Goal: Task Accomplishment & Management: Complete application form

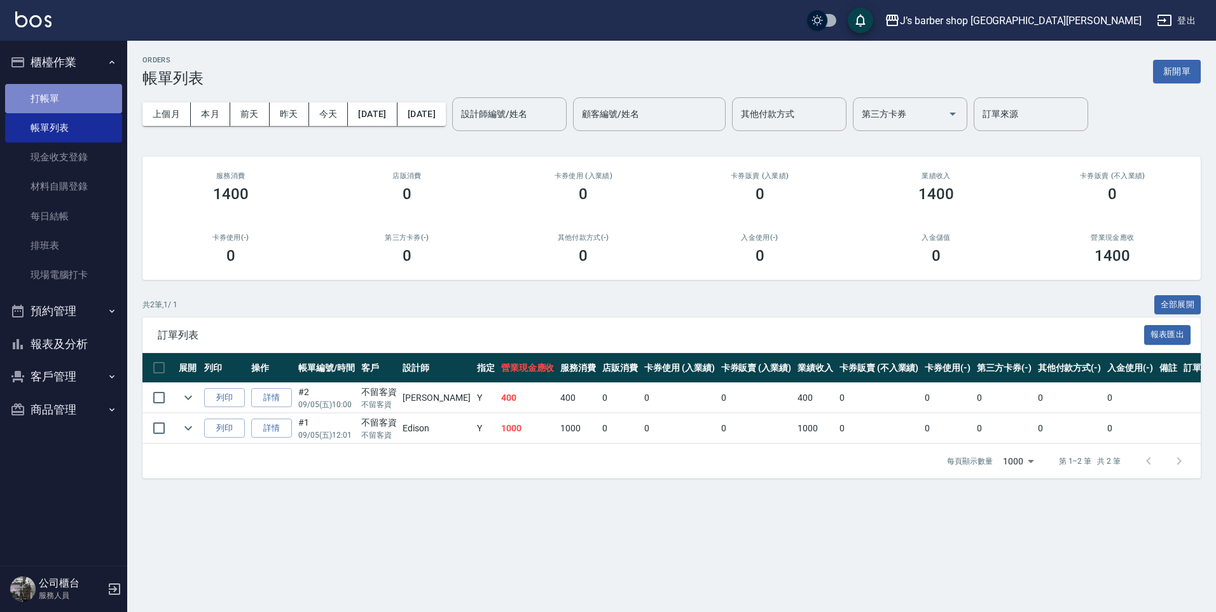
click at [36, 100] on link "打帳單" at bounding box center [63, 98] width 117 height 29
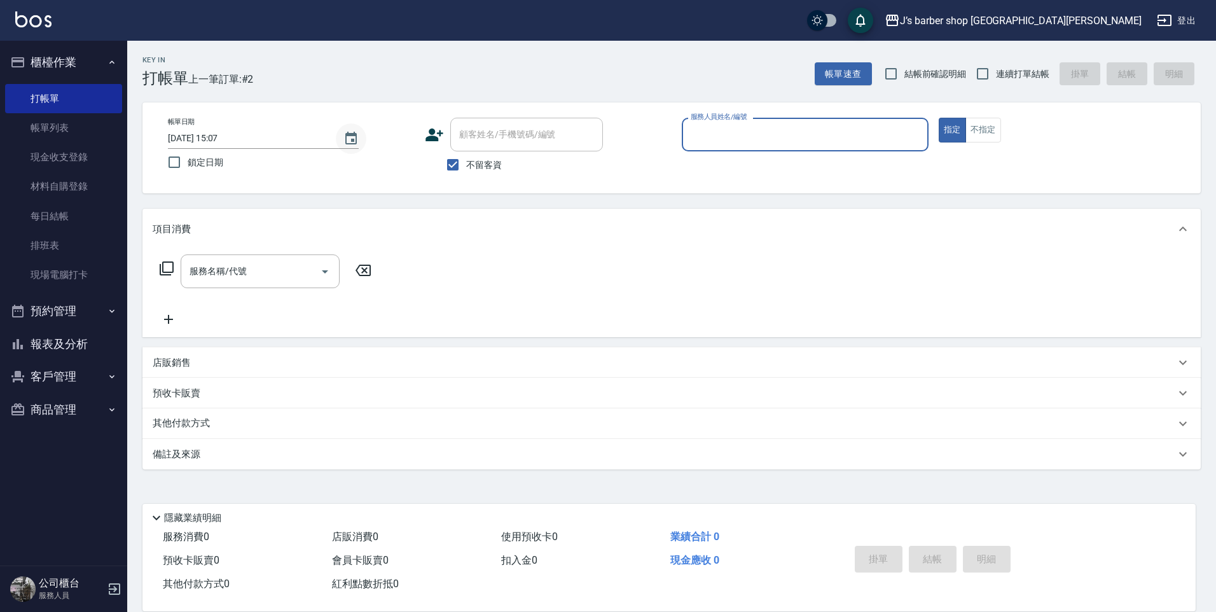
click at [337, 133] on button "Choose date, selected date is 2025-09-05" at bounding box center [351, 138] width 31 height 31
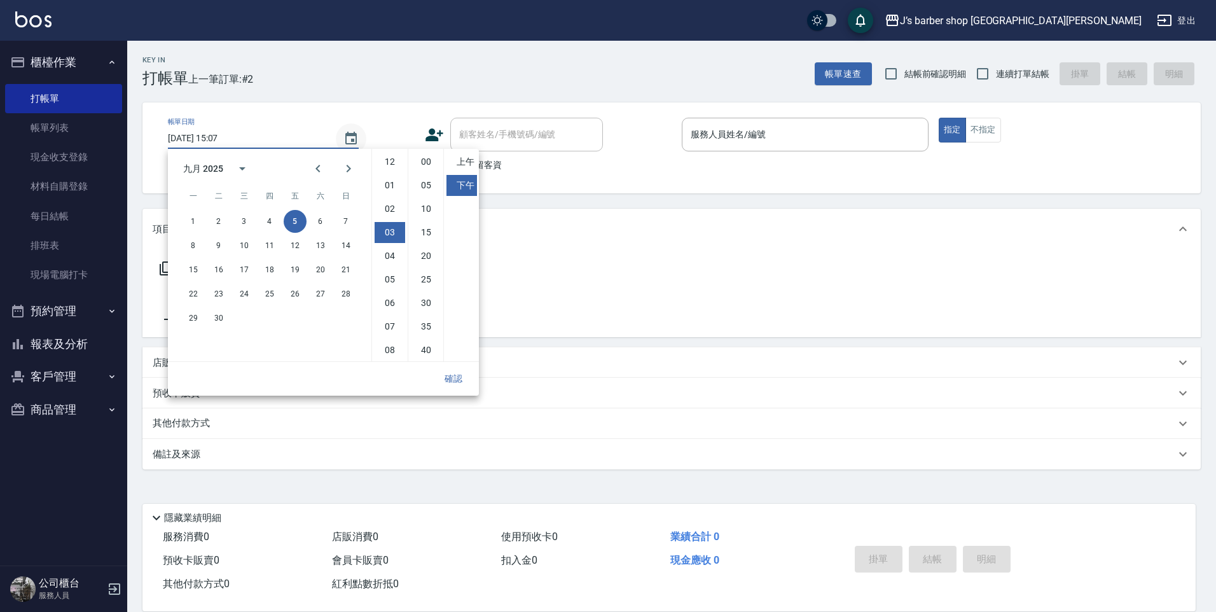
scroll to position [71, 0]
click at [391, 189] on li "04" at bounding box center [389, 185] width 31 height 21
click at [390, 209] on li "02" at bounding box center [389, 201] width 31 height 21
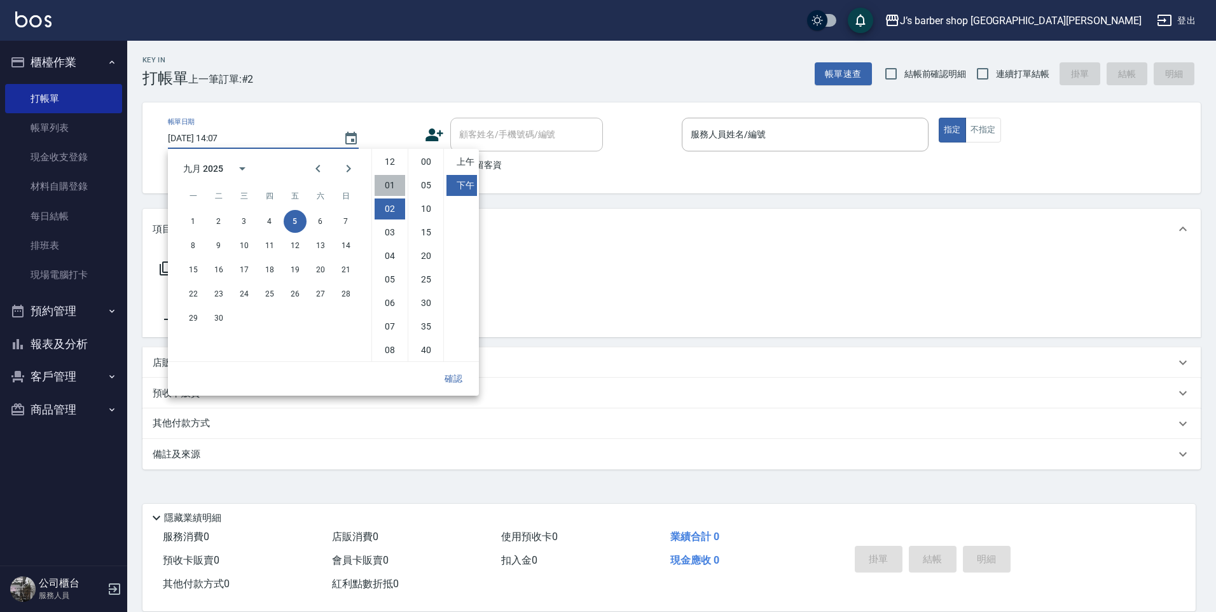
click at [394, 184] on li "01" at bounding box center [389, 185] width 31 height 21
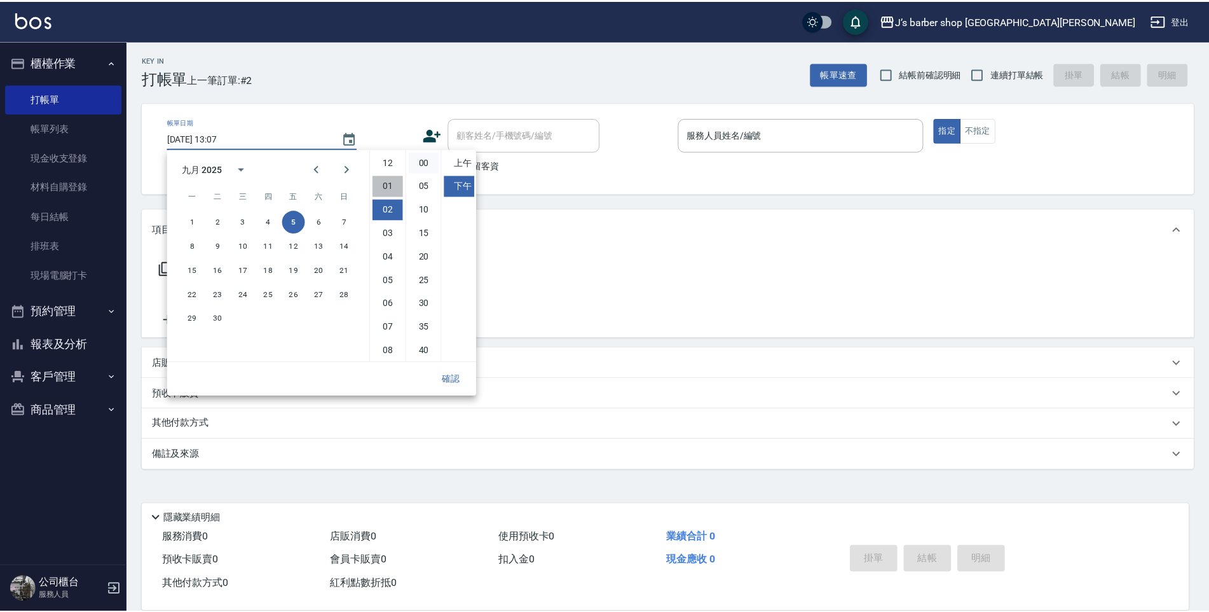
scroll to position [24, 0]
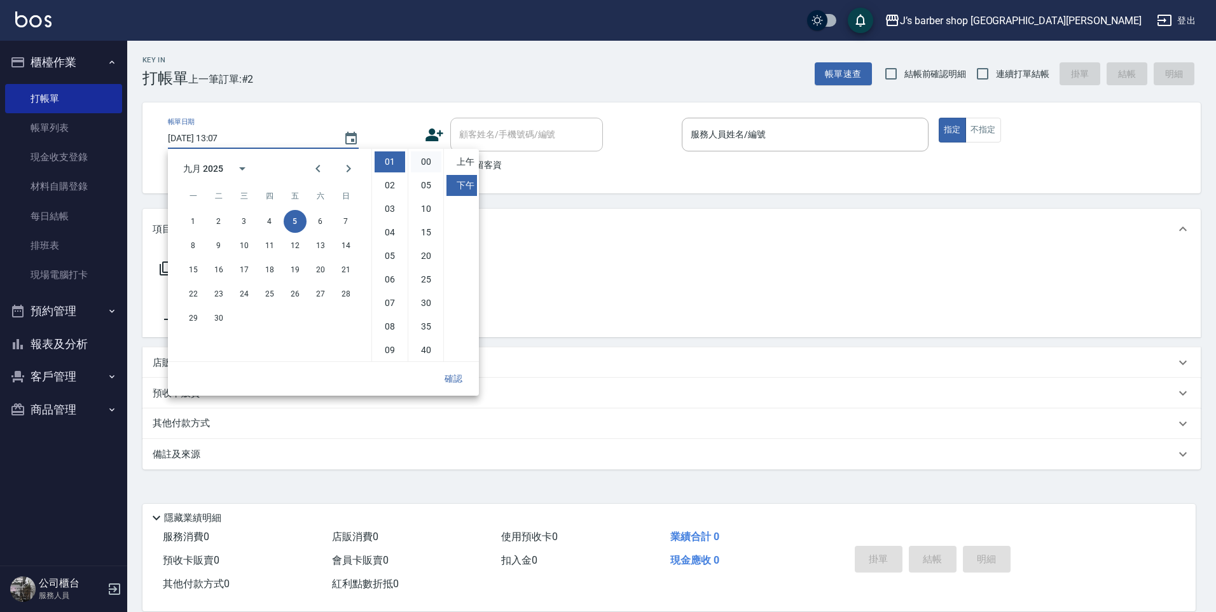
click at [423, 155] on li "00" at bounding box center [426, 161] width 31 height 21
type input "[DATE] 13:00"
click at [459, 374] on button "確認" at bounding box center [453, 379] width 41 height 24
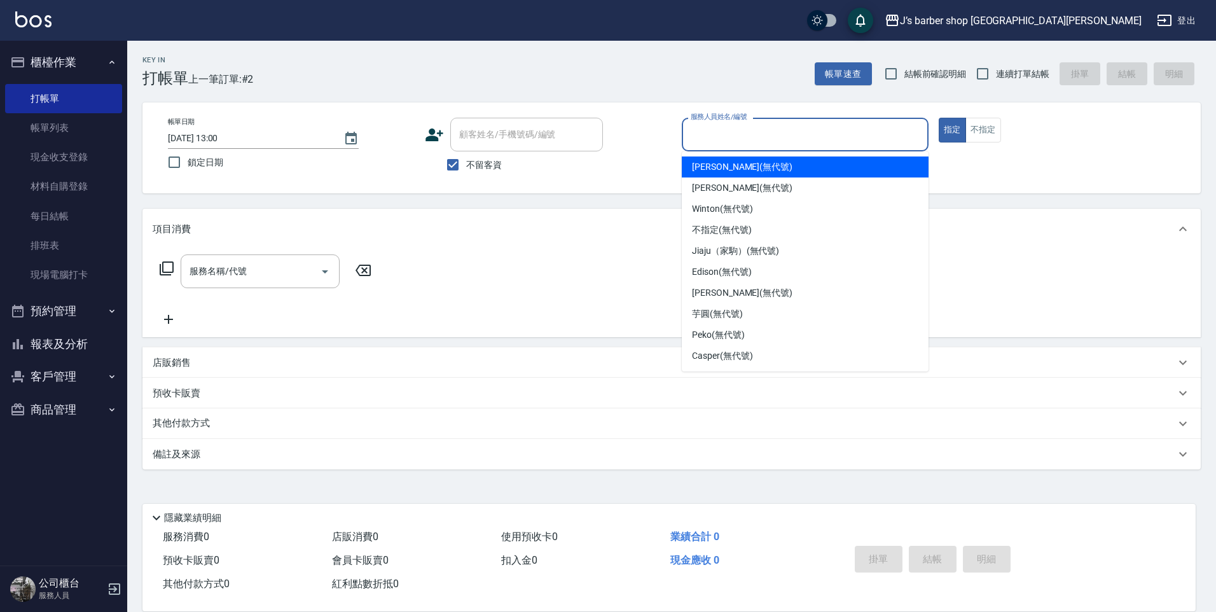
click at [726, 130] on div "服務人員姓名/編號 服務人員姓名/編號" at bounding box center [805, 135] width 247 height 34
click at [717, 164] on span "[PERSON_NAME] (無代號)" at bounding box center [742, 166] width 100 height 13
type input "[PERSON_NAME](無代號)"
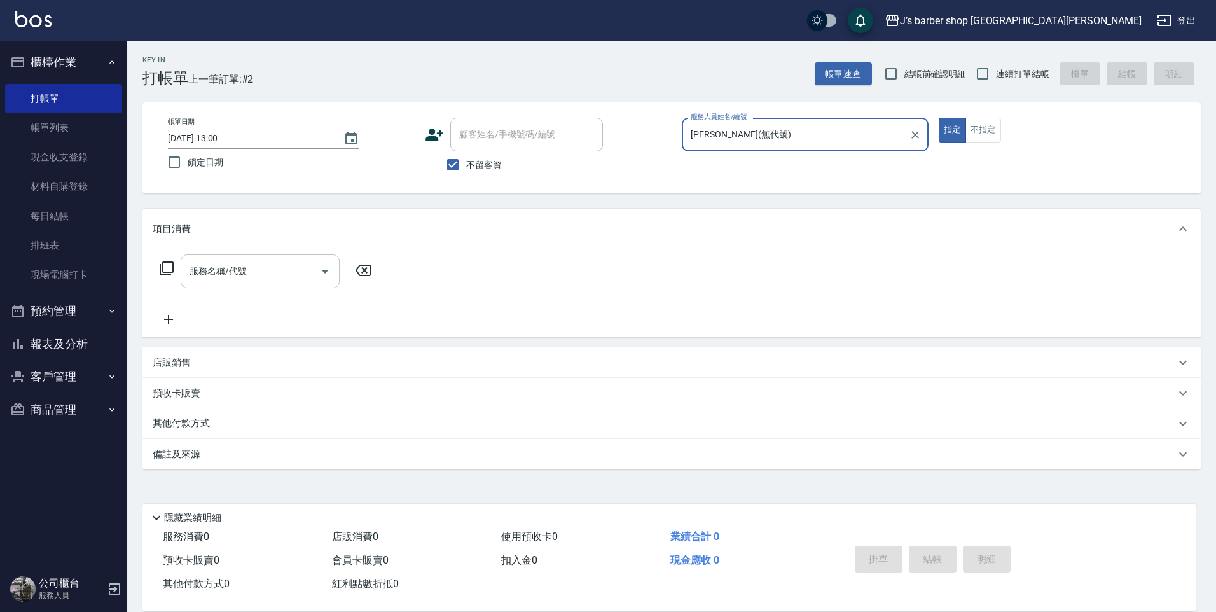
click at [294, 274] on input "服務名稱/代號" at bounding box center [250, 271] width 128 height 22
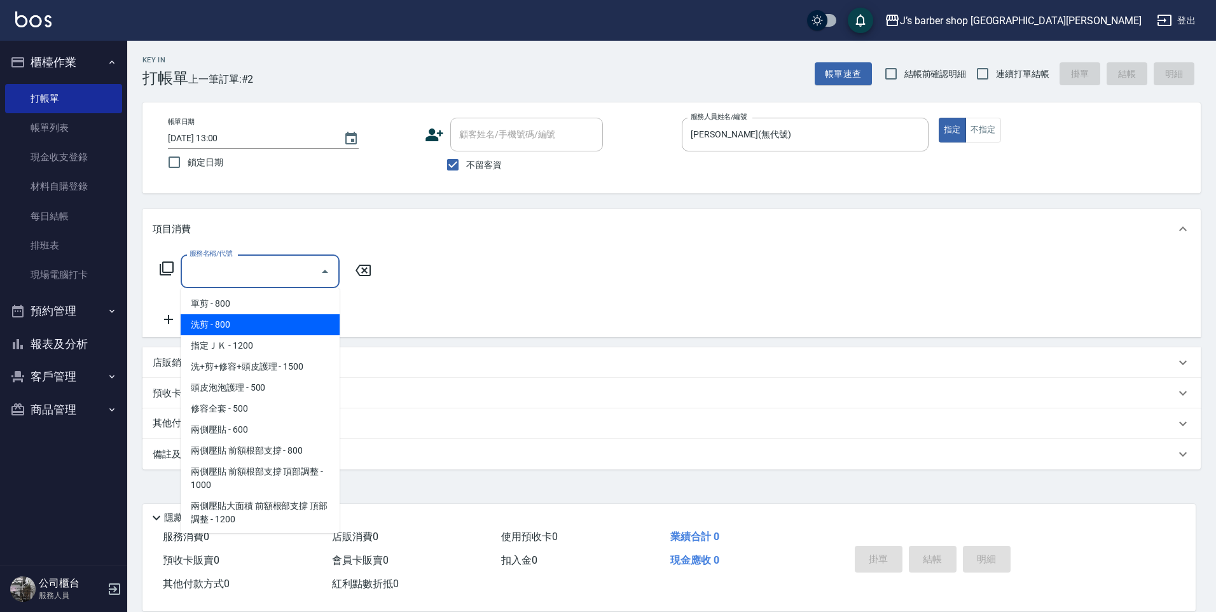
click at [227, 323] on span "洗剪 - 800" at bounding box center [260, 324] width 159 height 21
type input "洗剪(101)"
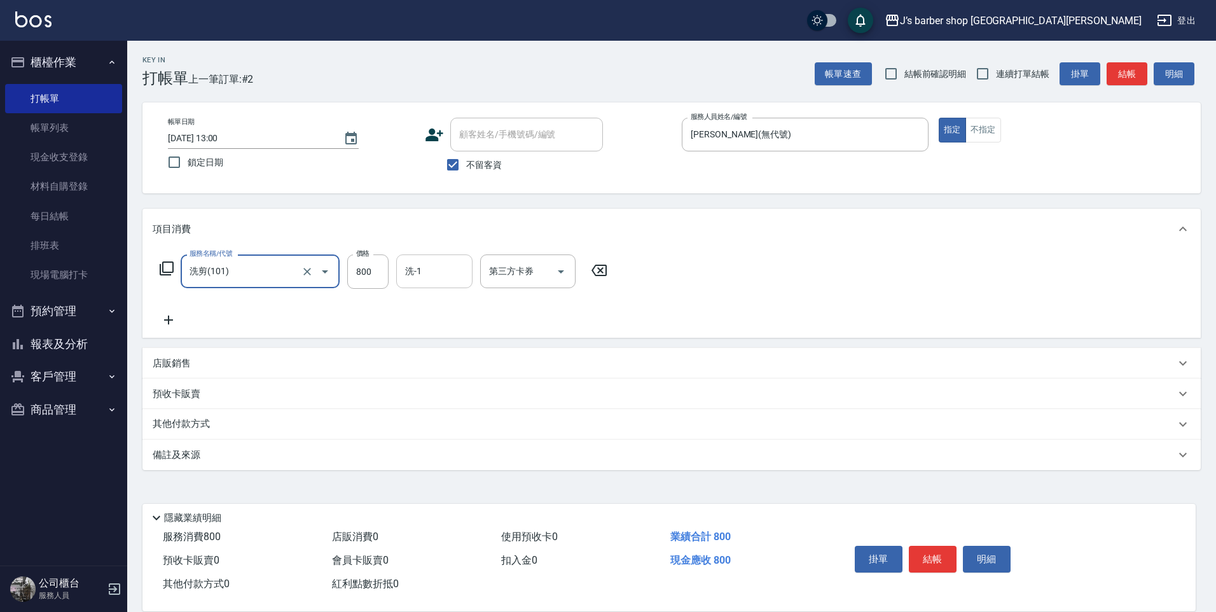
click at [401, 270] on div "洗-1" at bounding box center [434, 271] width 76 height 34
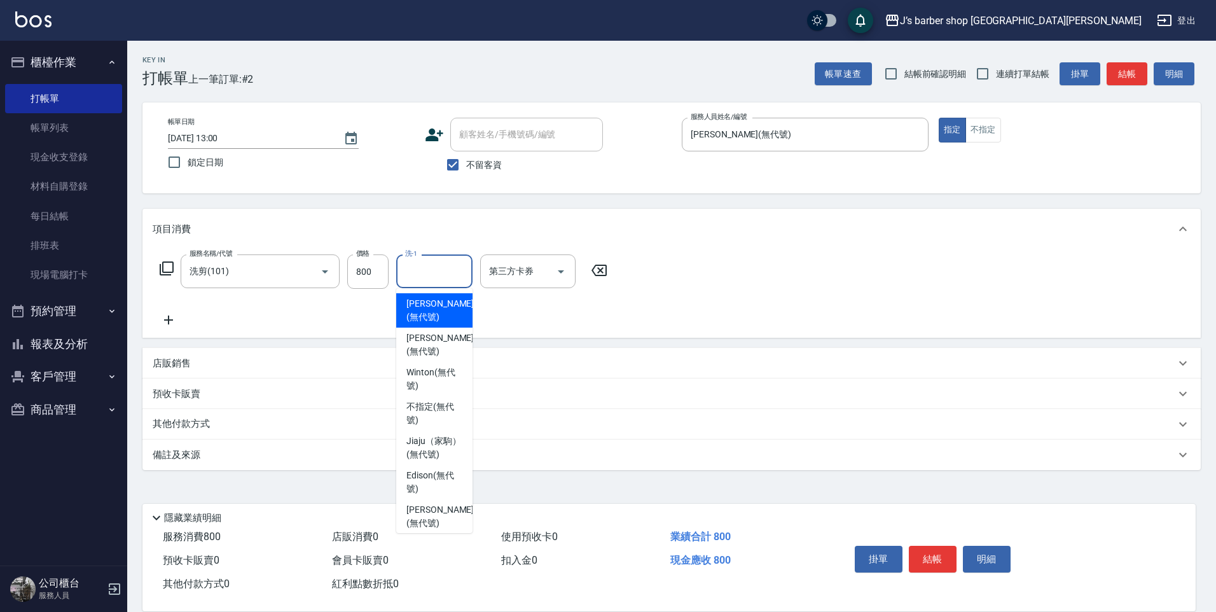
click at [427, 312] on span "[PERSON_NAME] (無代號)" at bounding box center [439, 310] width 67 height 27
type input "[PERSON_NAME](無代號)"
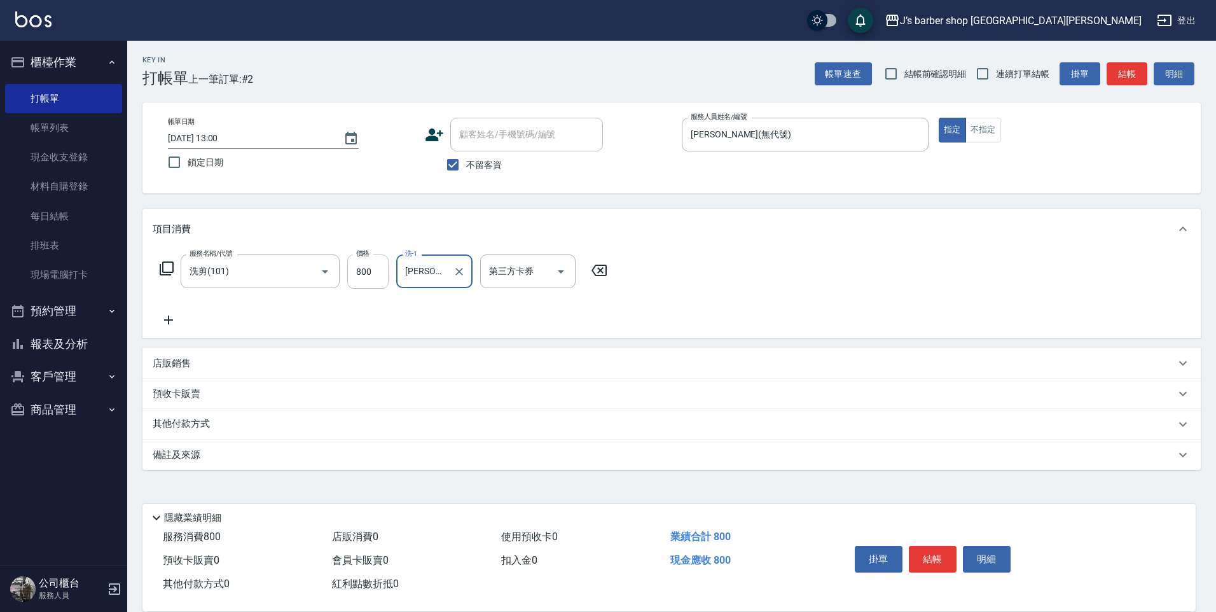
click at [375, 272] on input "800" at bounding box center [367, 271] width 41 height 34
click at [376, 271] on input "800" at bounding box center [367, 271] width 41 height 34
click at [174, 322] on icon at bounding box center [169, 319] width 32 height 15
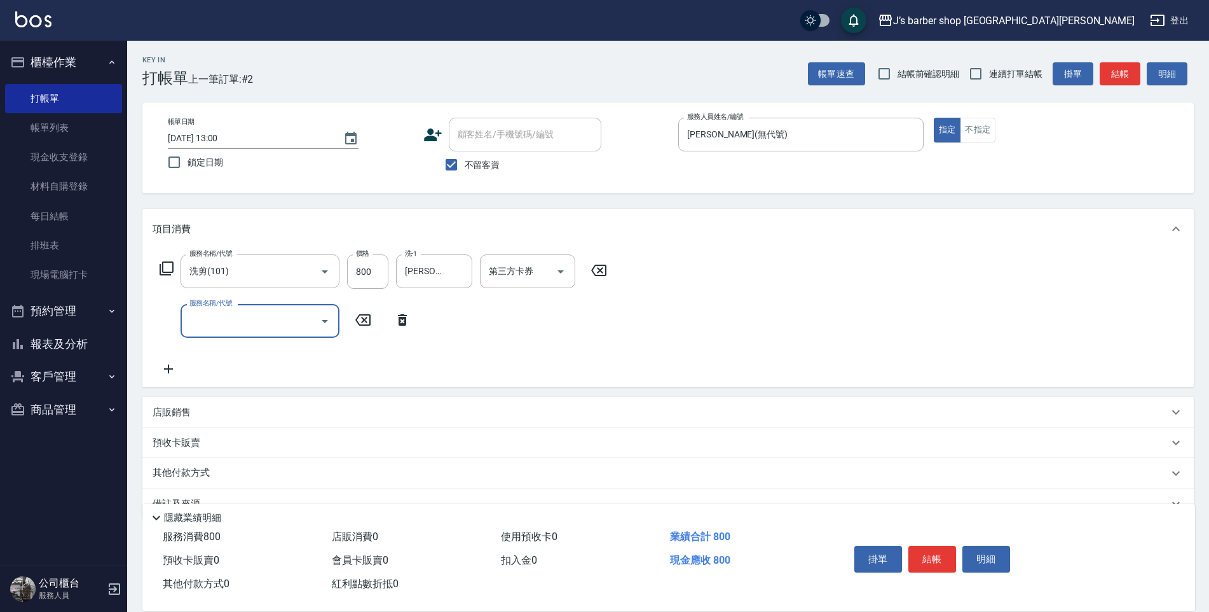
click at [237, 322] on input "服務名稱/代號" at bounding box center [250, 321] width 128 height 22
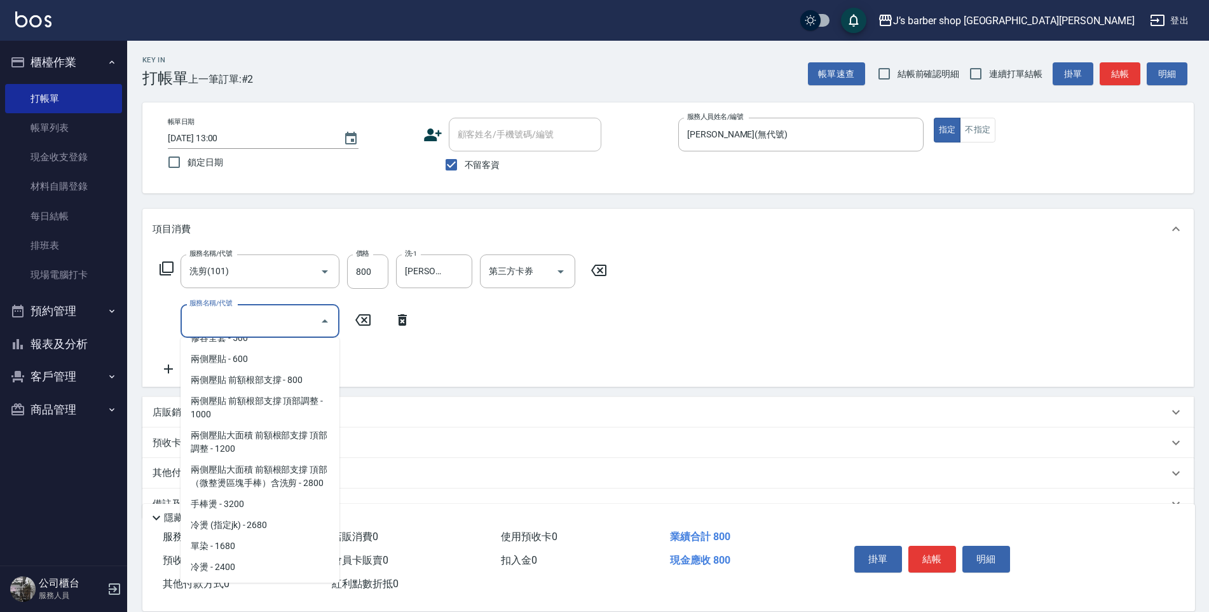
scroll to position [134, 0]
click at [210, 561] on span "冷燙 - 2400" at bounding box center [260, 566] width 159 height 21
type input "冷燙(LP)"
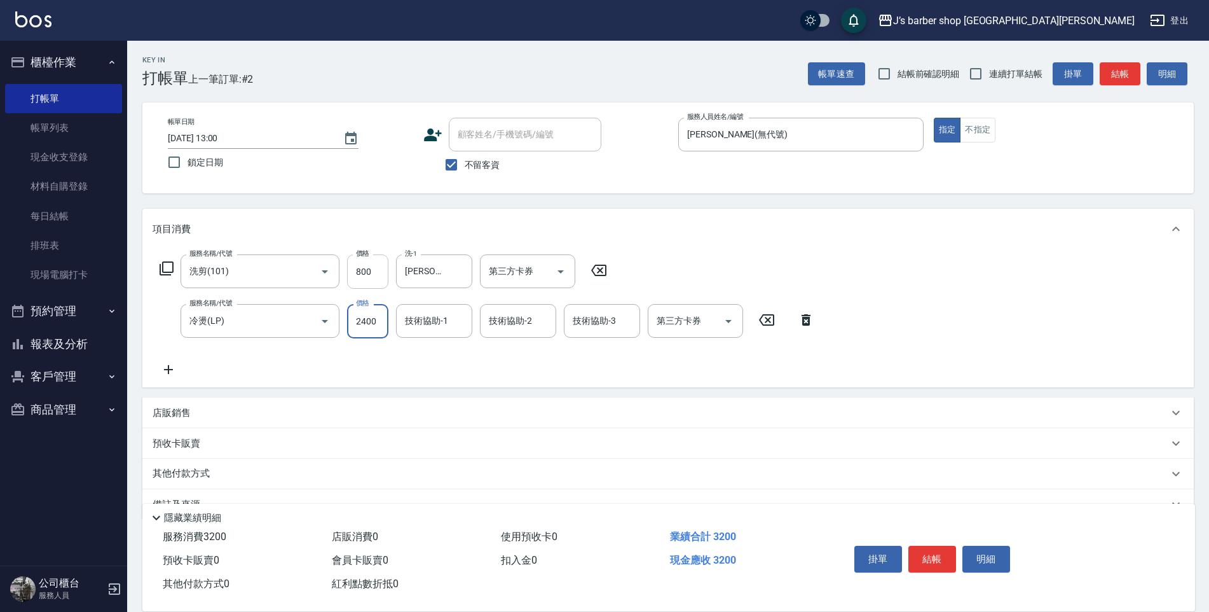
click at [371, 270] on input "800" at bounding box center [367, 271] width 41 height 34
type input "1800"
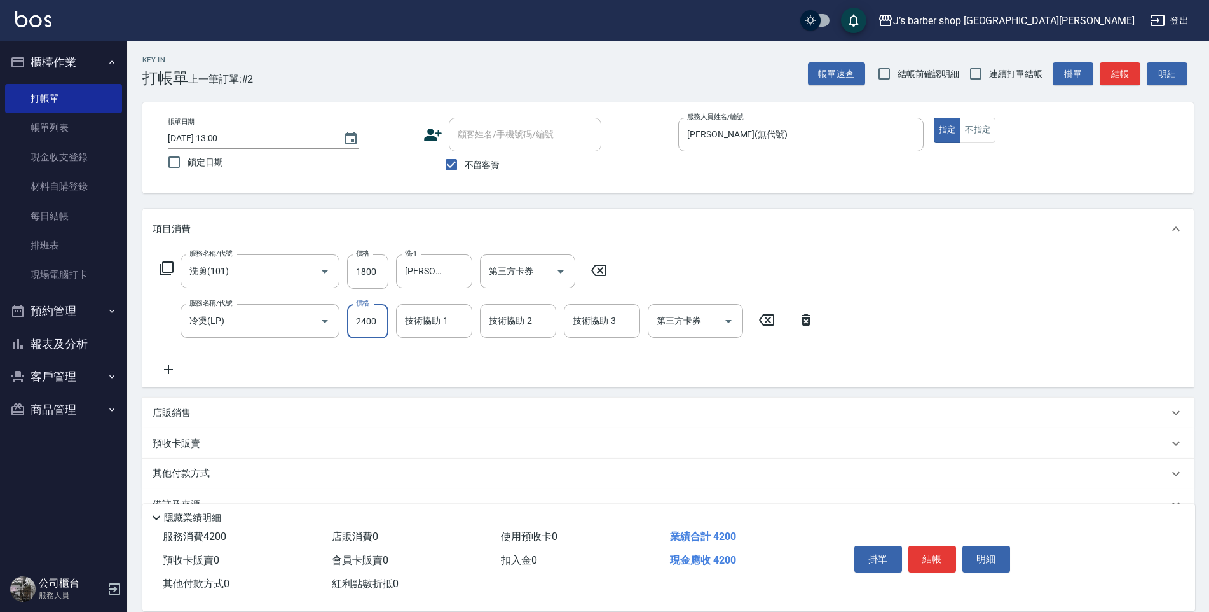
click at [372, 320] on input "2400" at bounding box center [367, 321] width 41 height 34
type input "2000"
click at [378, 272] on input "1800" at bounding box center [367, 271] width 41 height 34
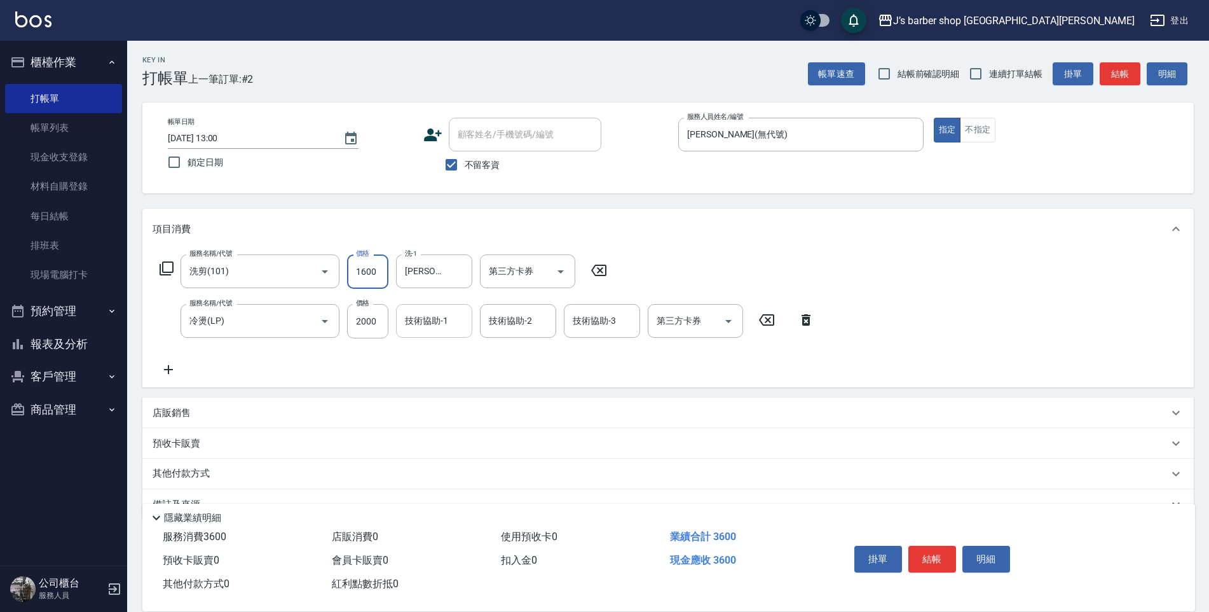
type input "1600"
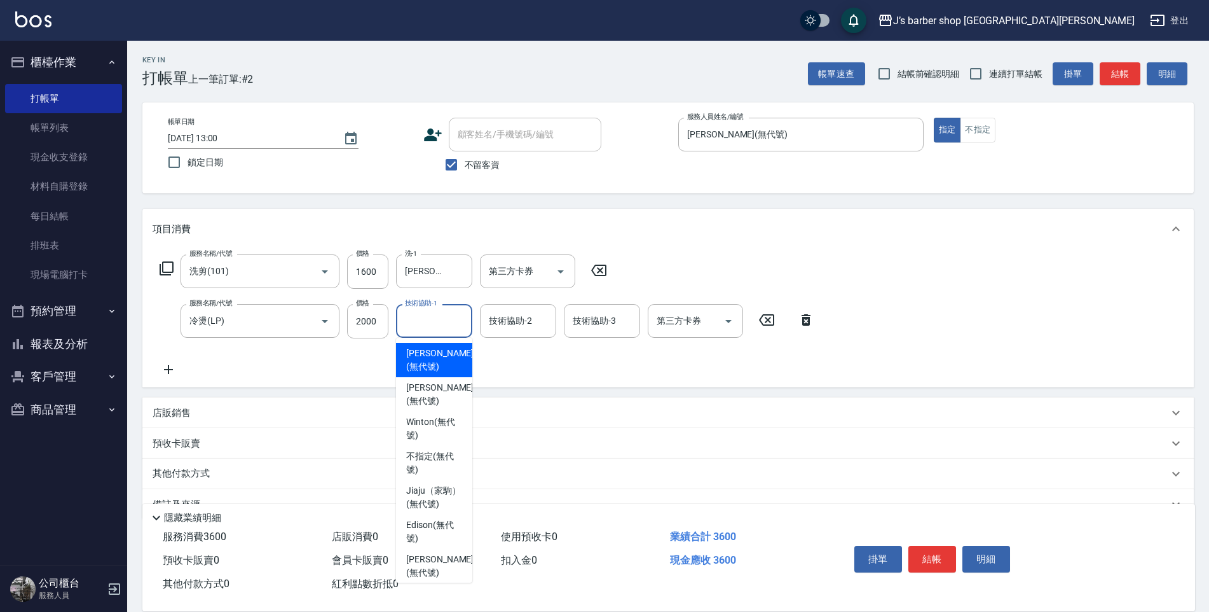
click at [415, 312] on div "技術協助-1 技術協助-1" at bounding box center [434, 321] width 76 height 34
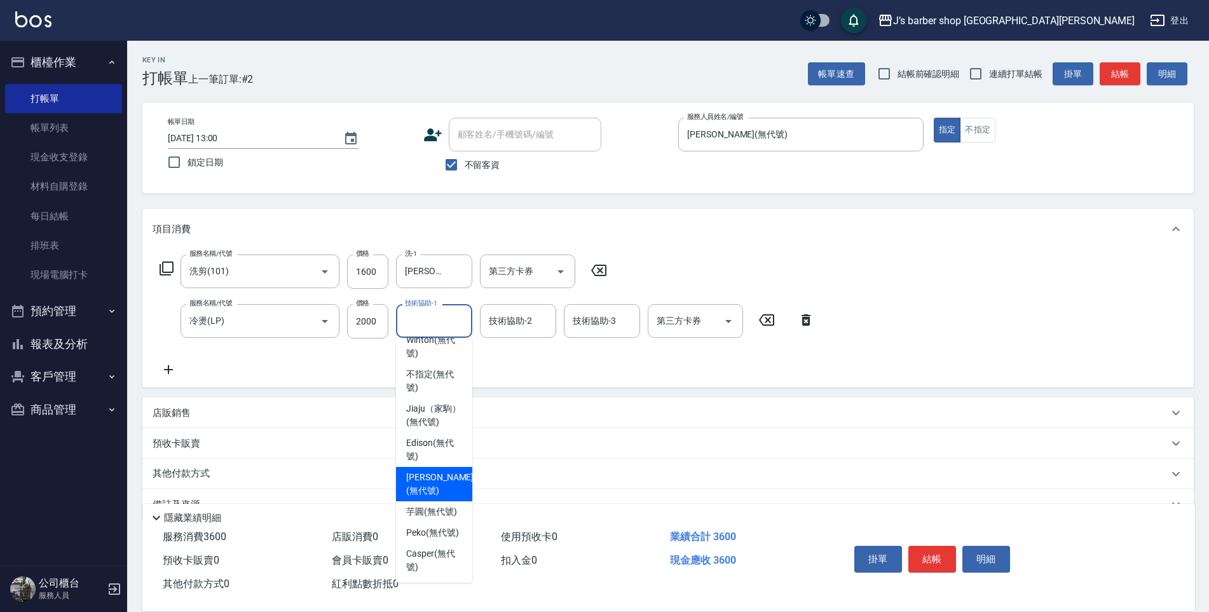
scroll to position [109, 0]
click at [425, 527] on span "Peko (無代號)" at bounding box center [432, 532] width 53 height 13
type input "Peko(無代號)"
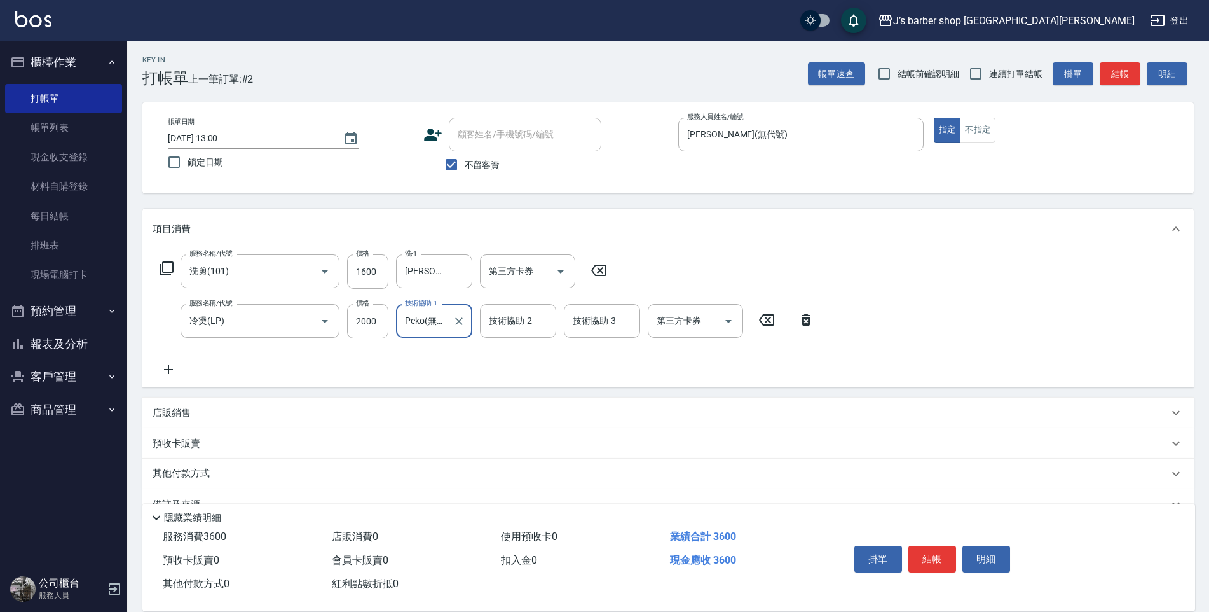
scroll to position [30, 0]
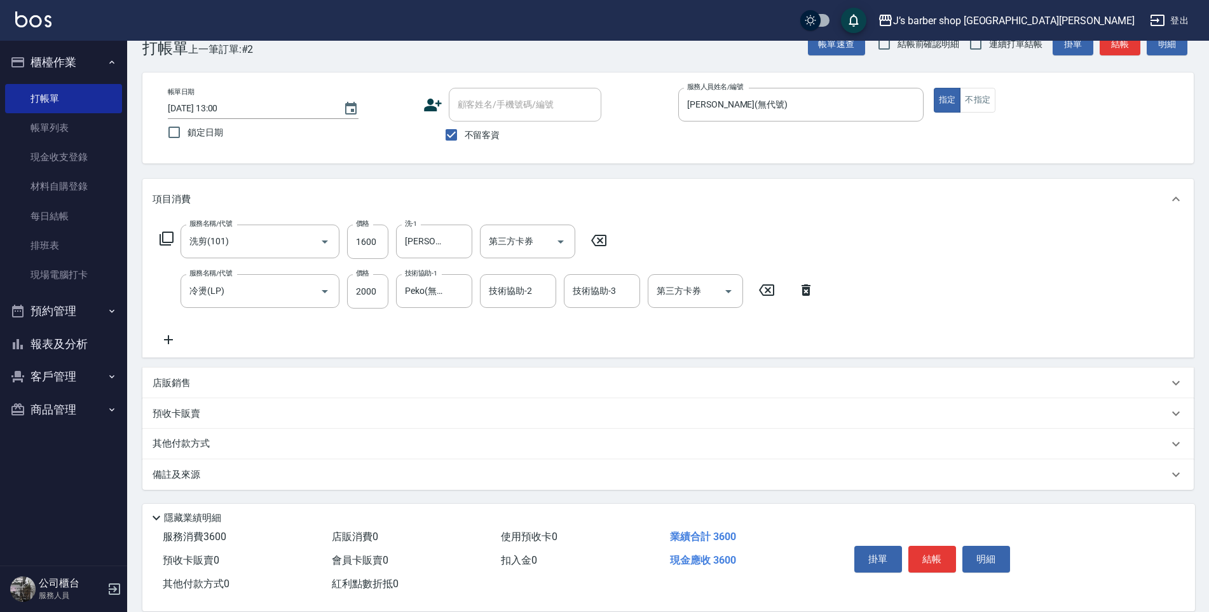
click at [214, 475] on div "備註及來源" at bounding box center [661, 474] width 1016 height 13
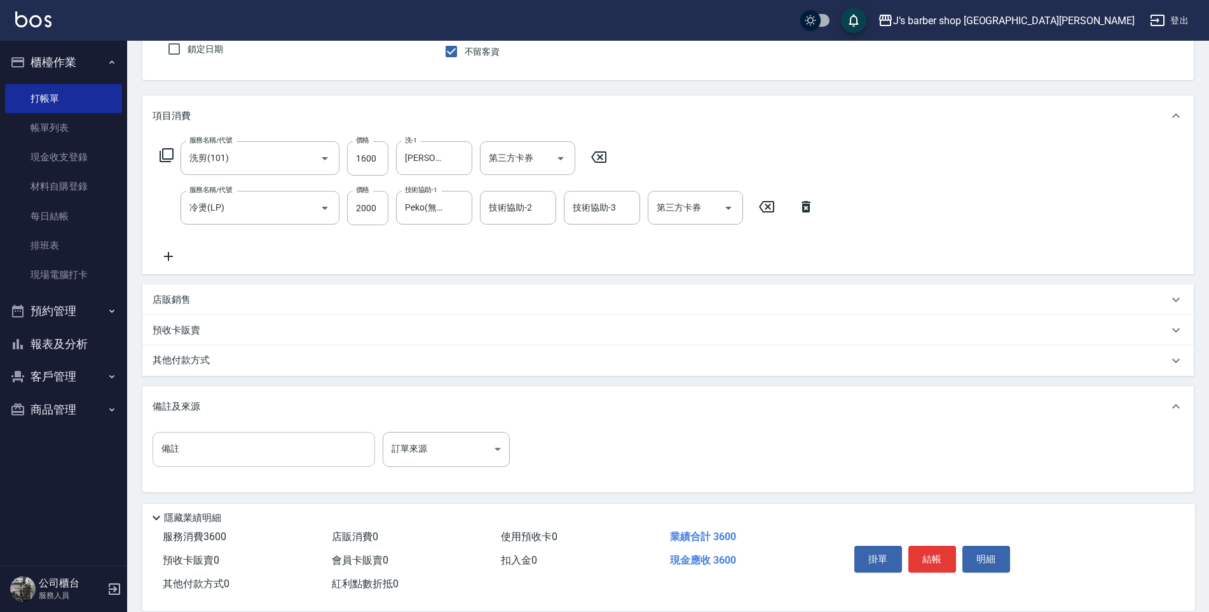
scroll to position [116, 0]
click at [246, 455] on input "備註" at bounding box center [264, 446] width 223 height 34
type input "轉帳"
click at [926, 551] on button "結帳" at bounding box center [933, 559] width 48 height 27
